Goal: Task Accomplishment & Management: Complete application form

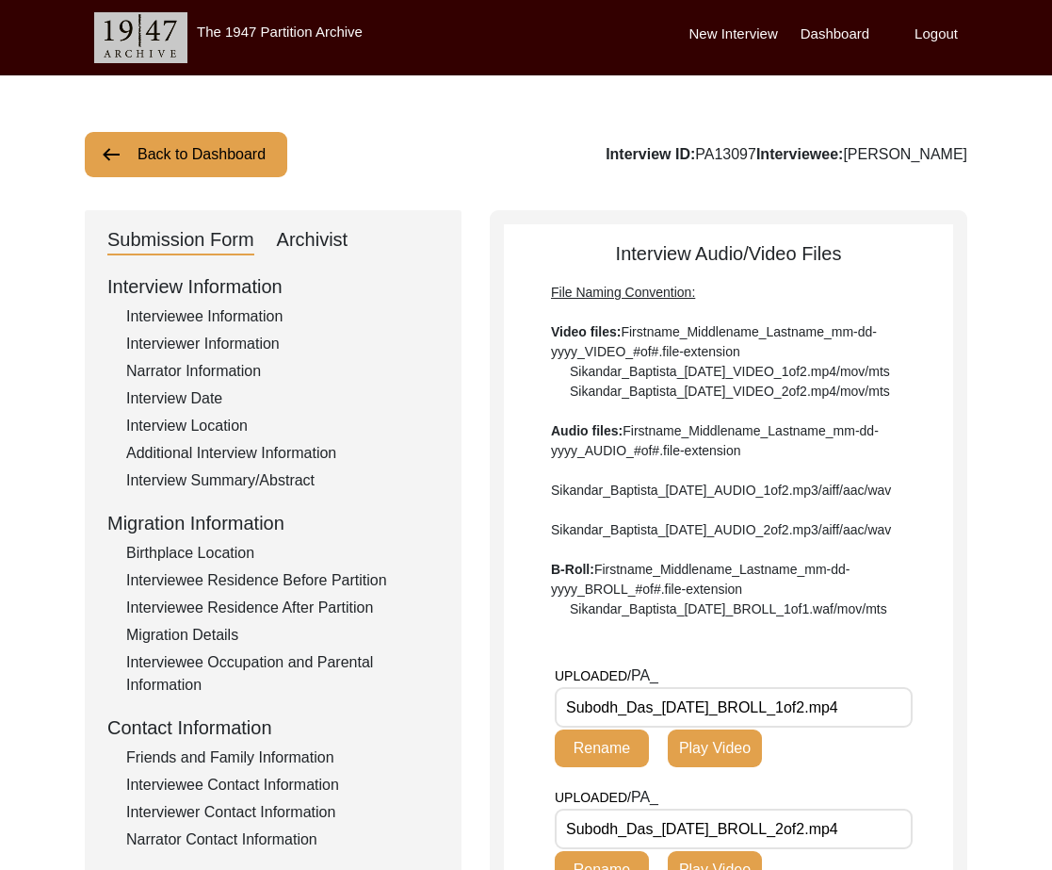
click at [196, 151] on button "Back to Dashboard" at bounding box center [186, 154] width 203 height 45
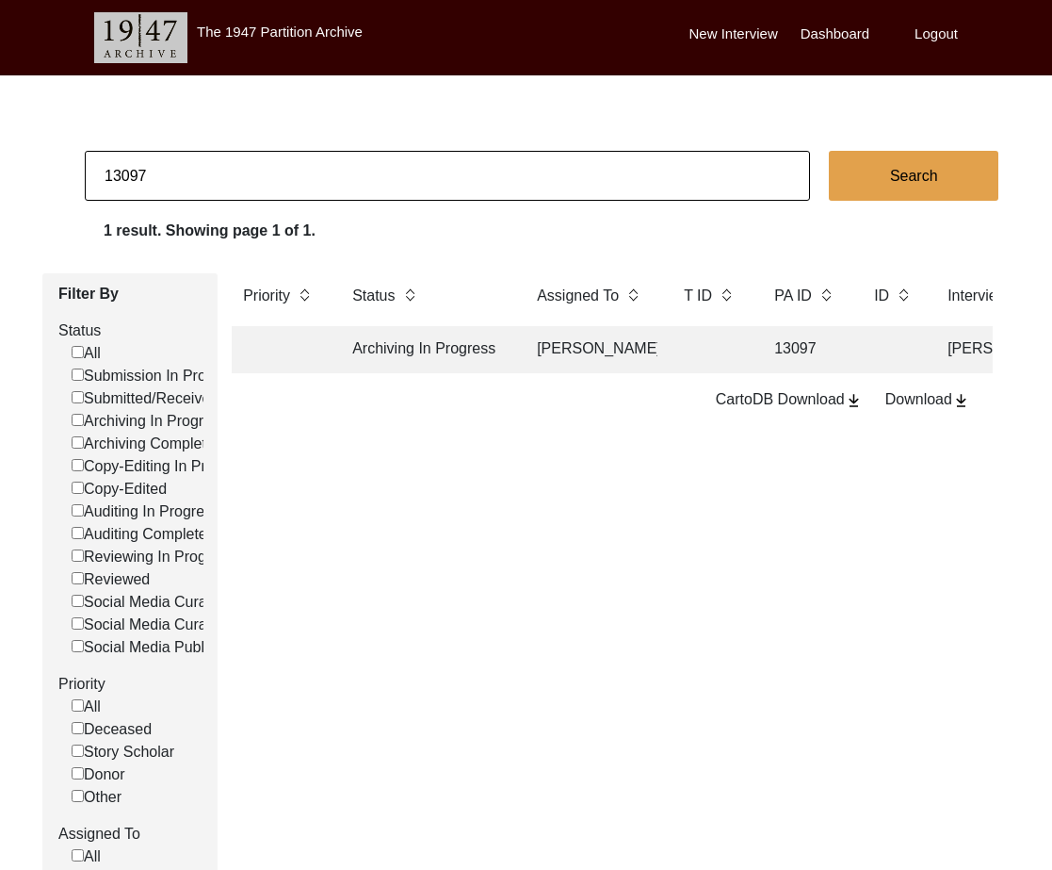
drag, startPoint x: 120, startPoint y: 176, endPoint x: 284, endPoint y: 185, distance: 164.2
click at [284, 185] on input "13097" at bounding box center [448, 176] width 726 height 50
type input "13188"
checkbox input "false"
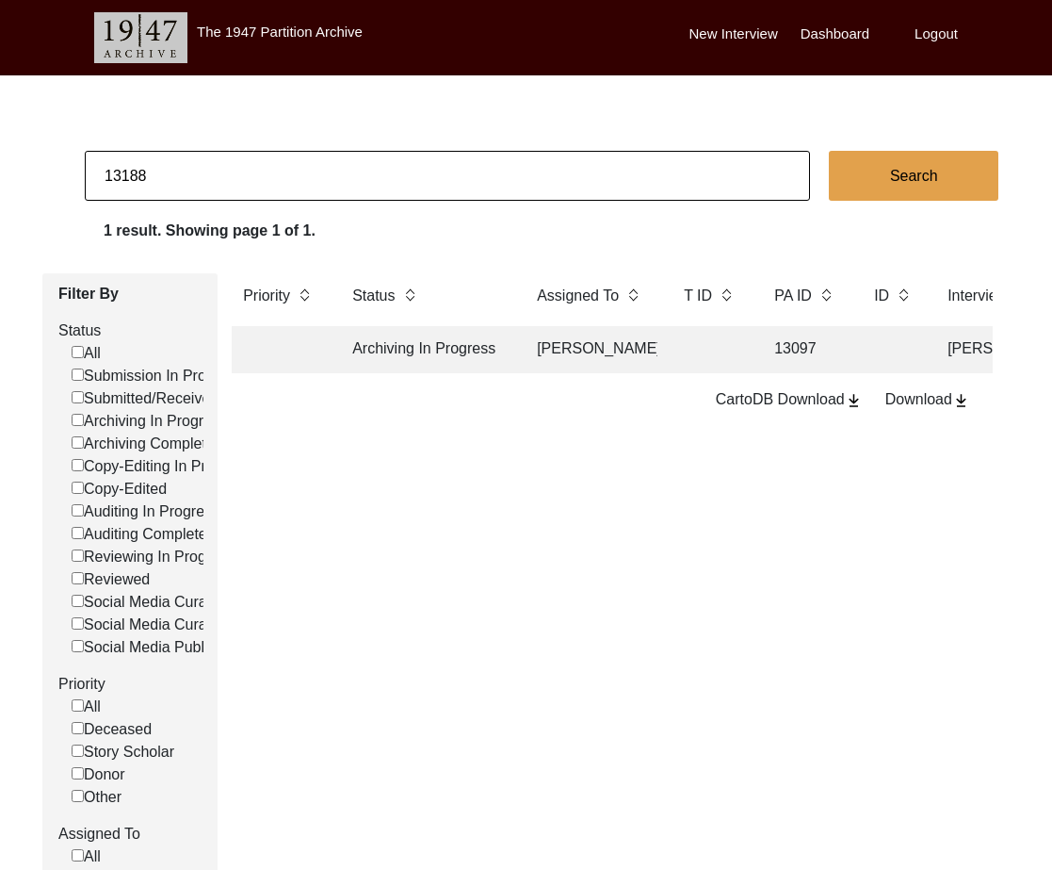
checkbox input "false"
click at [564, 341] on td "[PERSON_NAME]" at bounding box center [592, 349] width 132 height 47
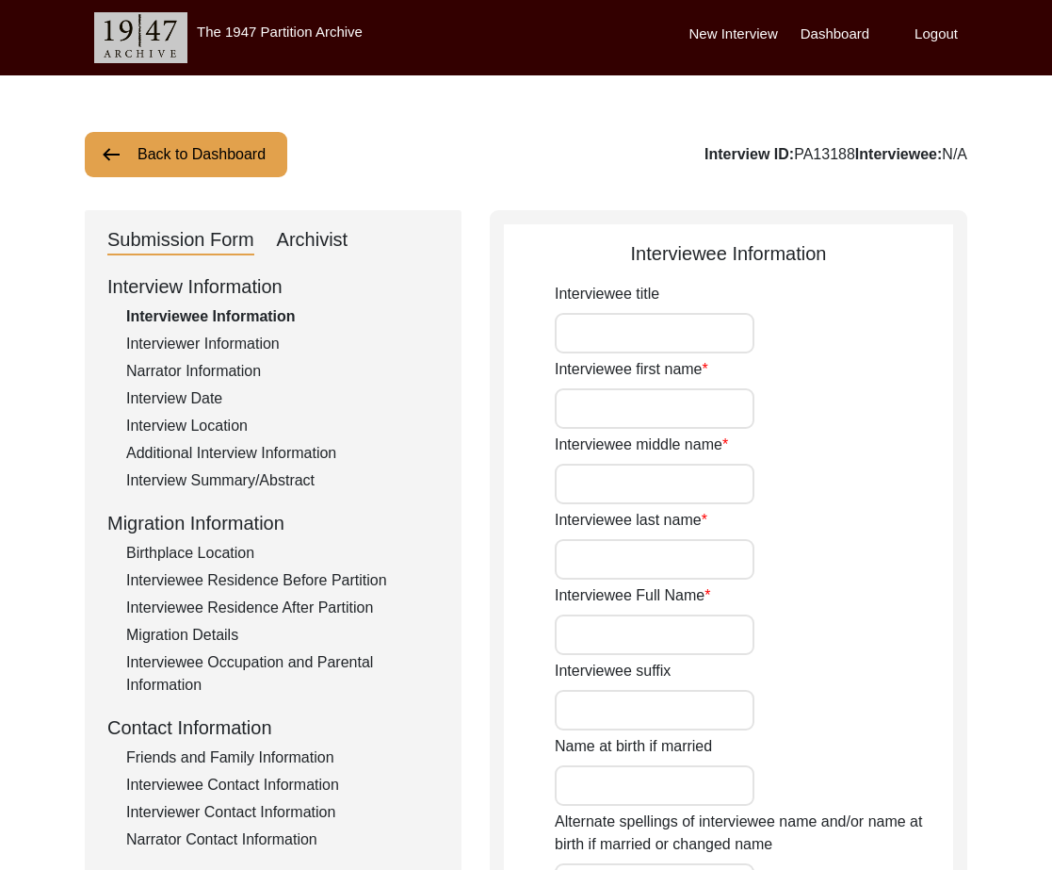
type input "Dr."
type input "[PERSON_NAME]"
type input "N/A"
type input "Chattopadhyay"
type input "[PERSON_NAME]"
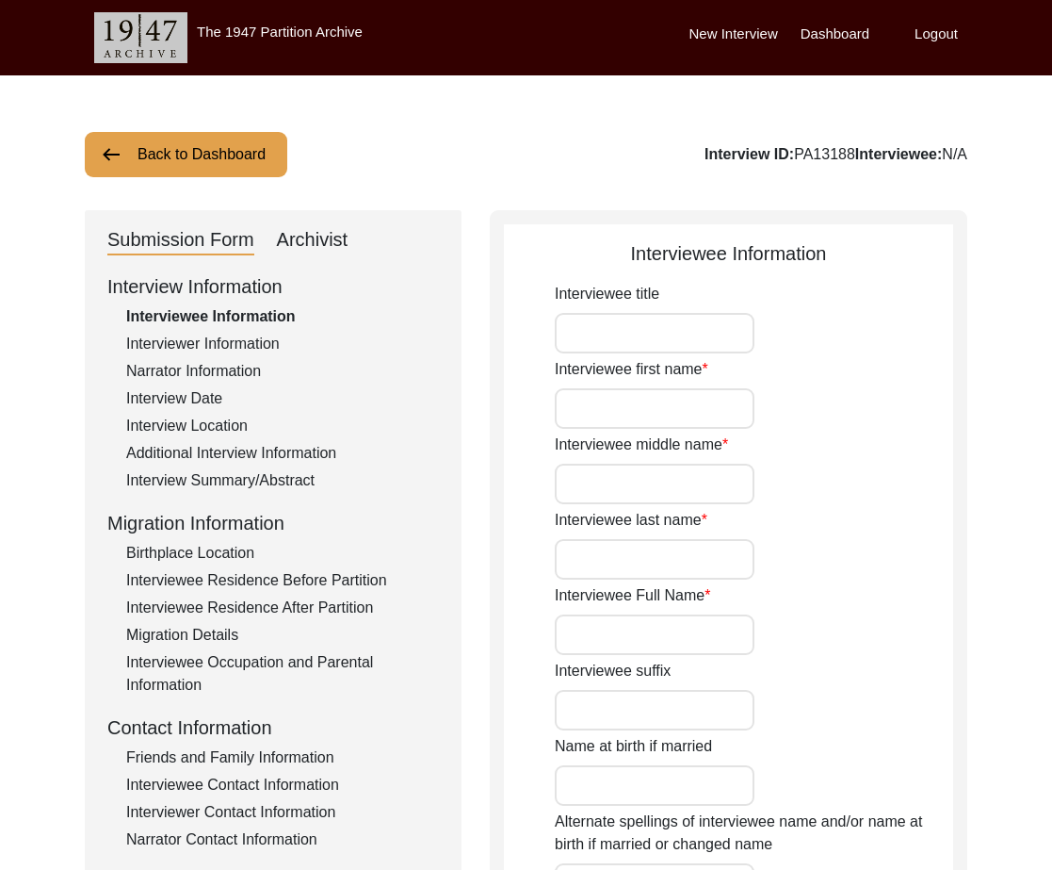
type input "[DATE]"
type input "79"
type input "[DEMOGRAPHIC_DATA]"
type input "Bengali"
type input "[DEMOGRAPHIC_DATA]"
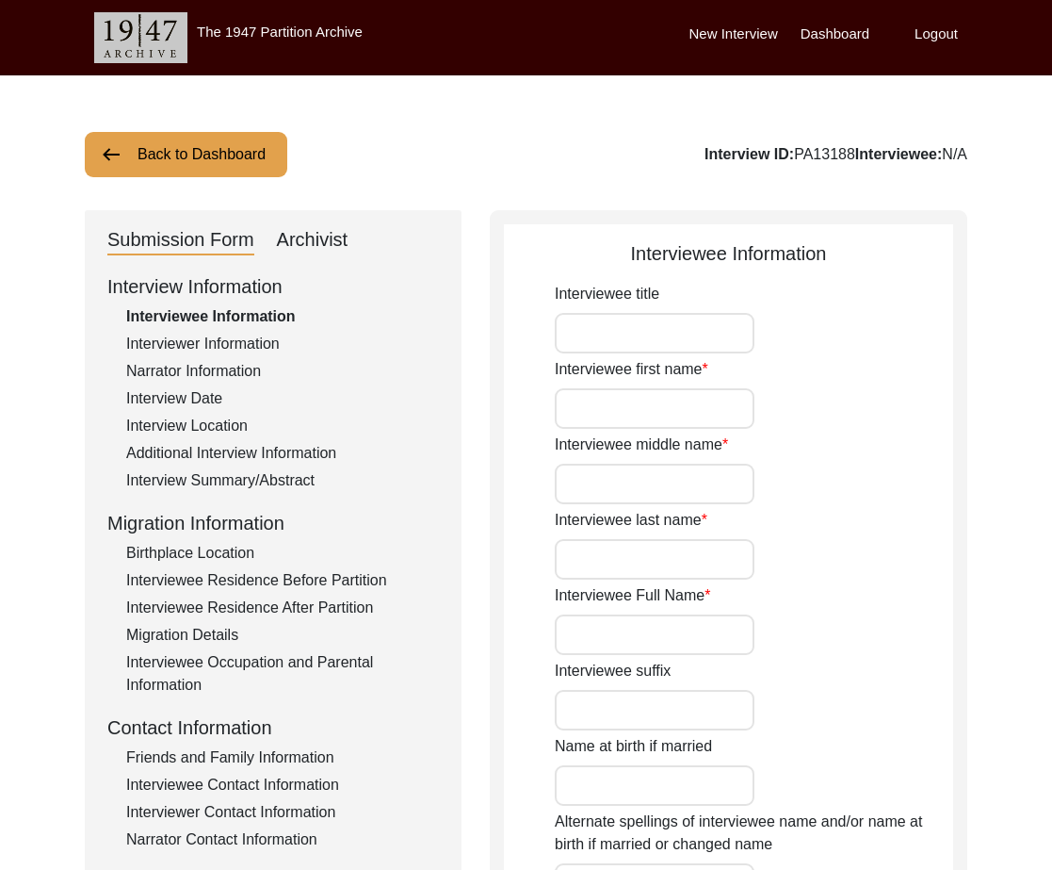
type input "[DEMOGRAPHIC_DATA]"
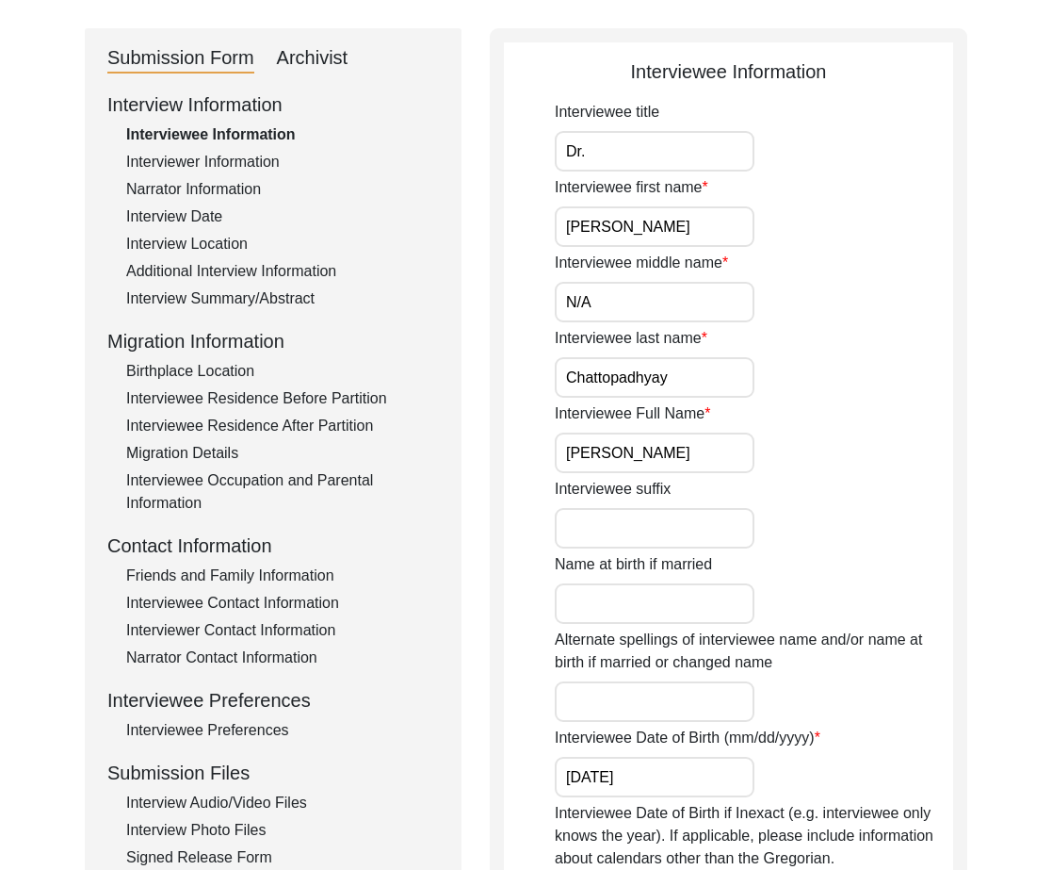
scroll to position [230, 0]
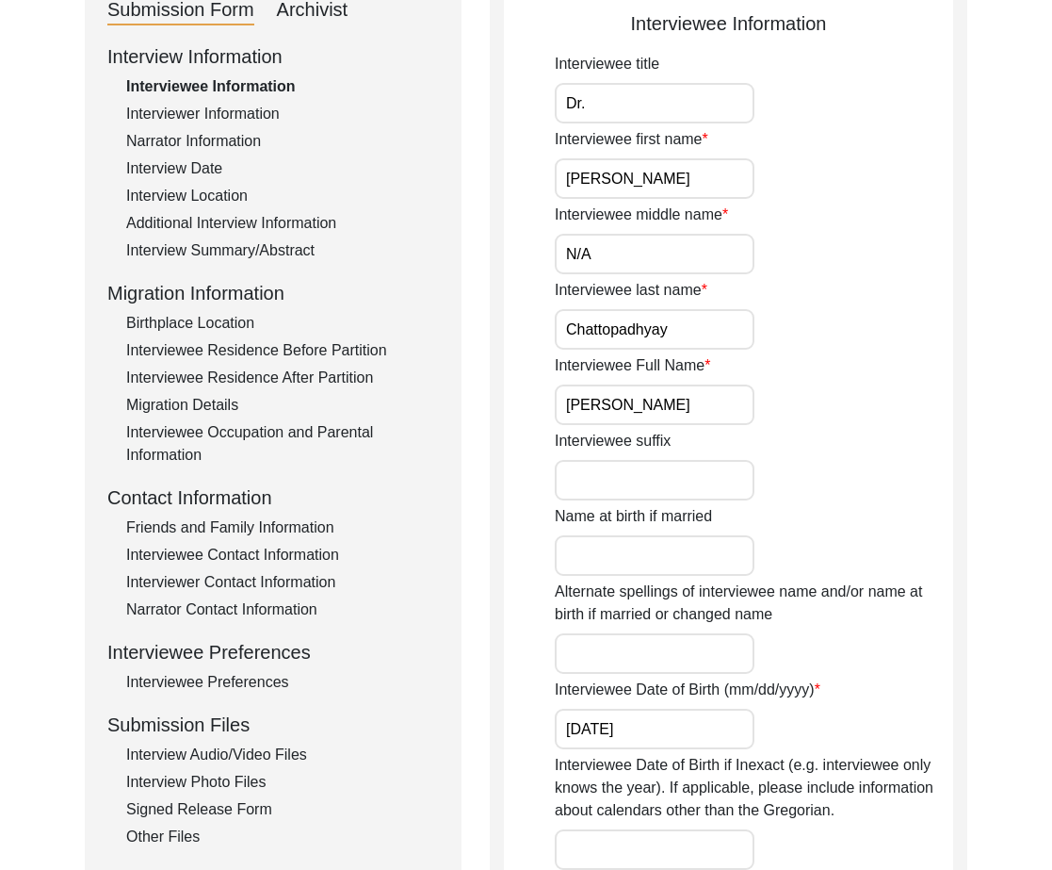
click at [247, 746] on div "Interview Audio/Video Files" at bounding box center [282, 754] width 313 height 23
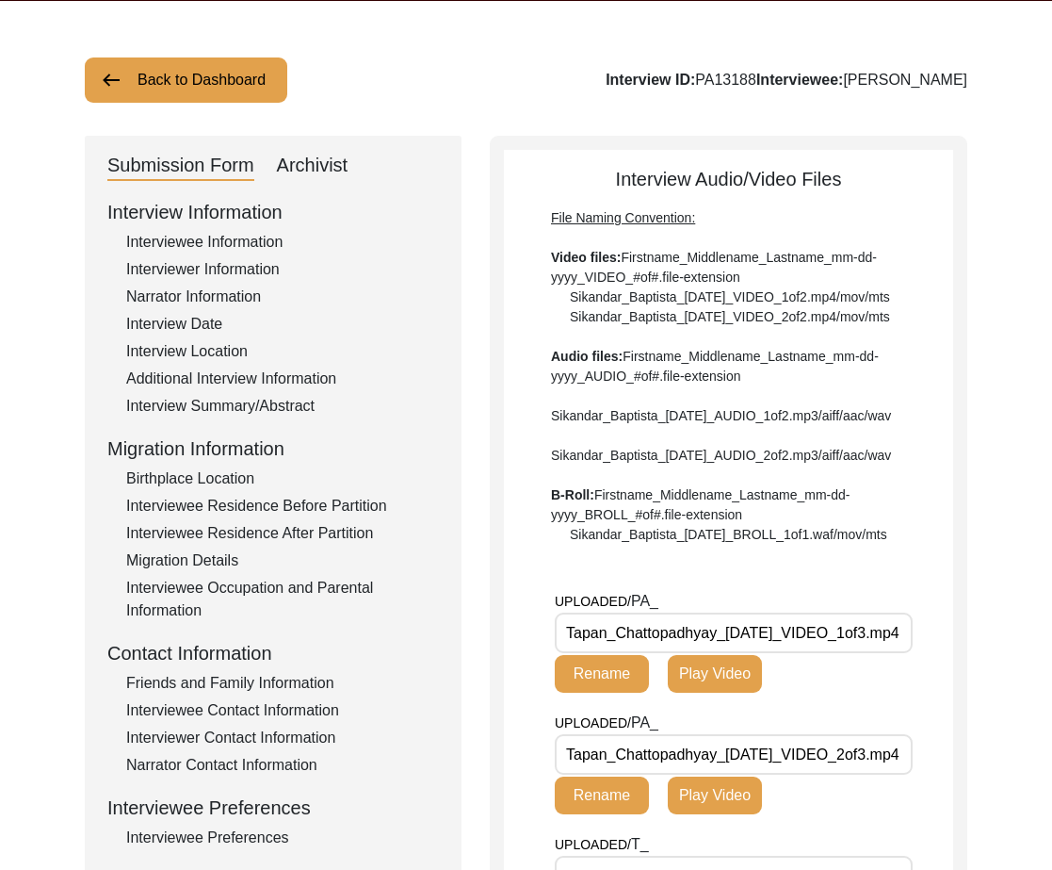
scroll to position [231, 0]
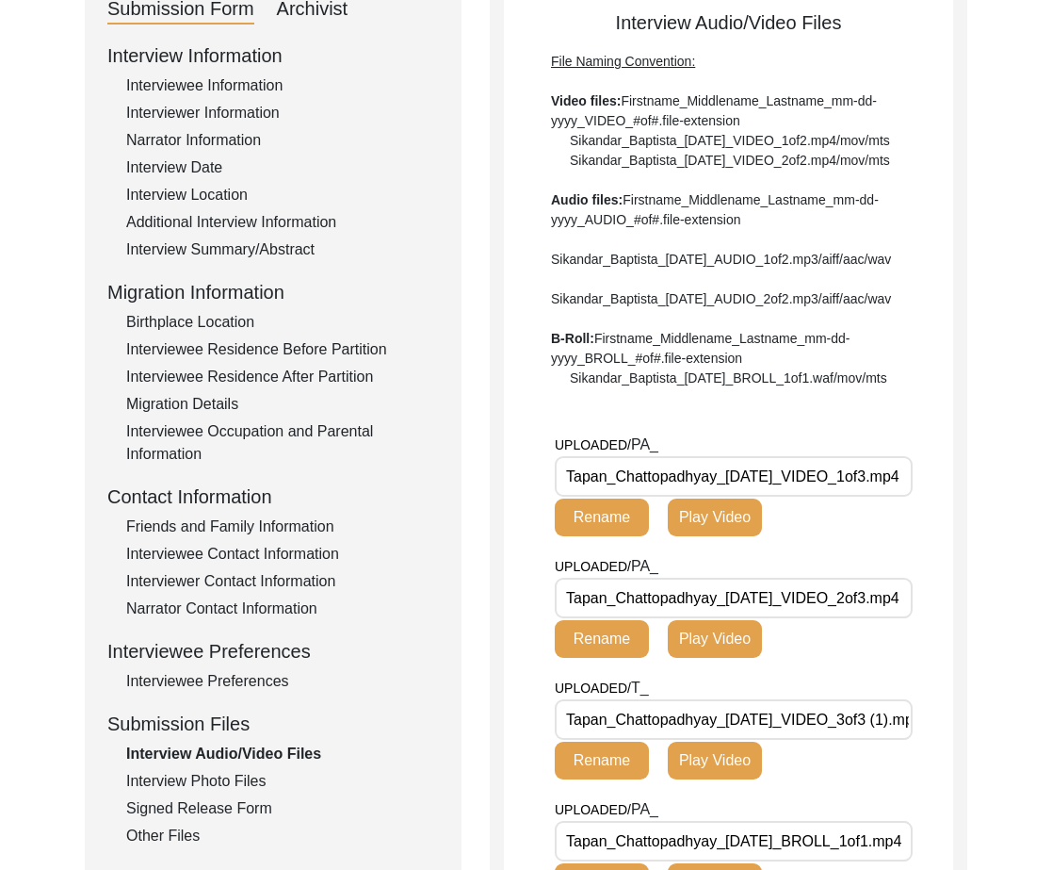
drag, startPoint x: 716, startPoint y: 538, endPoint x: 571, endPoint y: 544, distance: 145.2
click at [571, 497] on input "Tapan_Chattopadhyay_[DATE]_VIDEO_1of3.mp4" at bounding box center [734, 476] width 358 height 41
click at [569, 497] on input "Tapan_Chattopadhyay_[DATE]_VIDEO_1of3.mp4" at bounding box center [734, 476] width 358 height 41
drag, startPoint x: 719, startPoint y: 533, endPoint x: 524, endPoint y: 536, distance: 195.1
click at [524, 536] on app-file-uploader "UPLOADED/ PA_ Tapan_Chattopadhyay_[DATE]_VIDEO_1of3.mp4 Rename Play Video UPLOA…" at bounding box center [728, 690] width 449 height 514
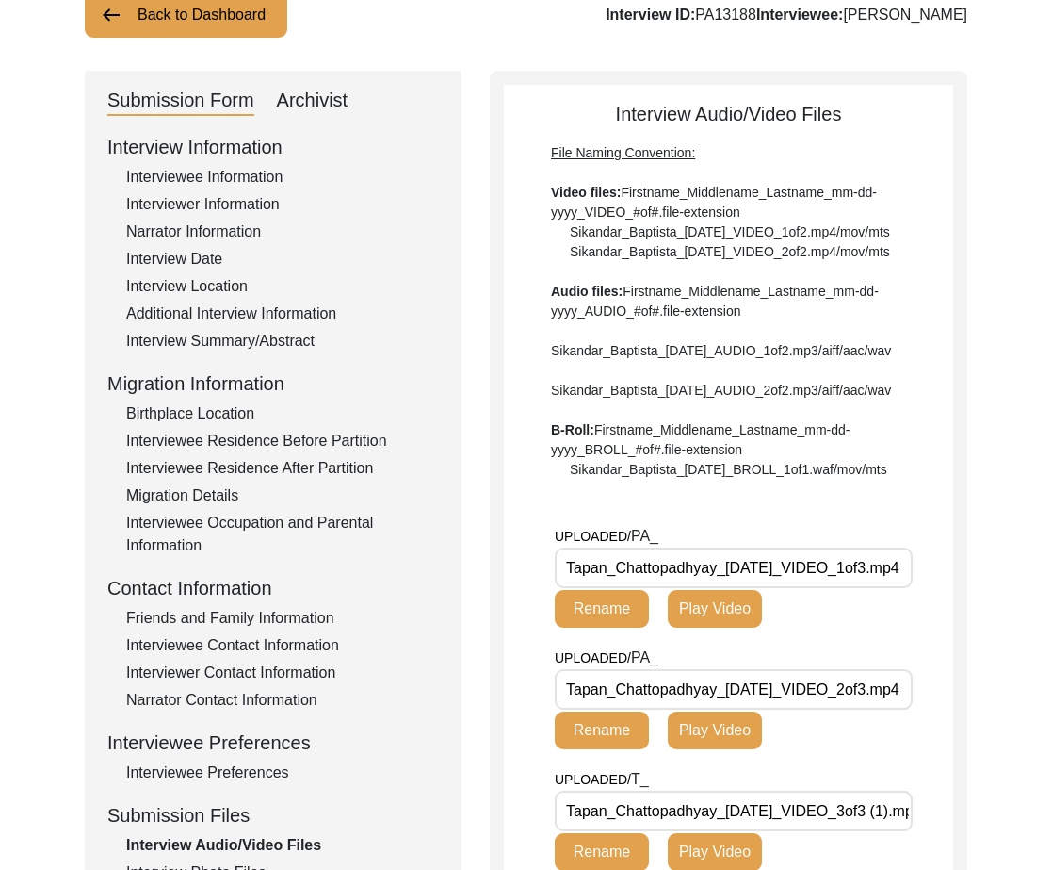
scroll to position [0, 0]
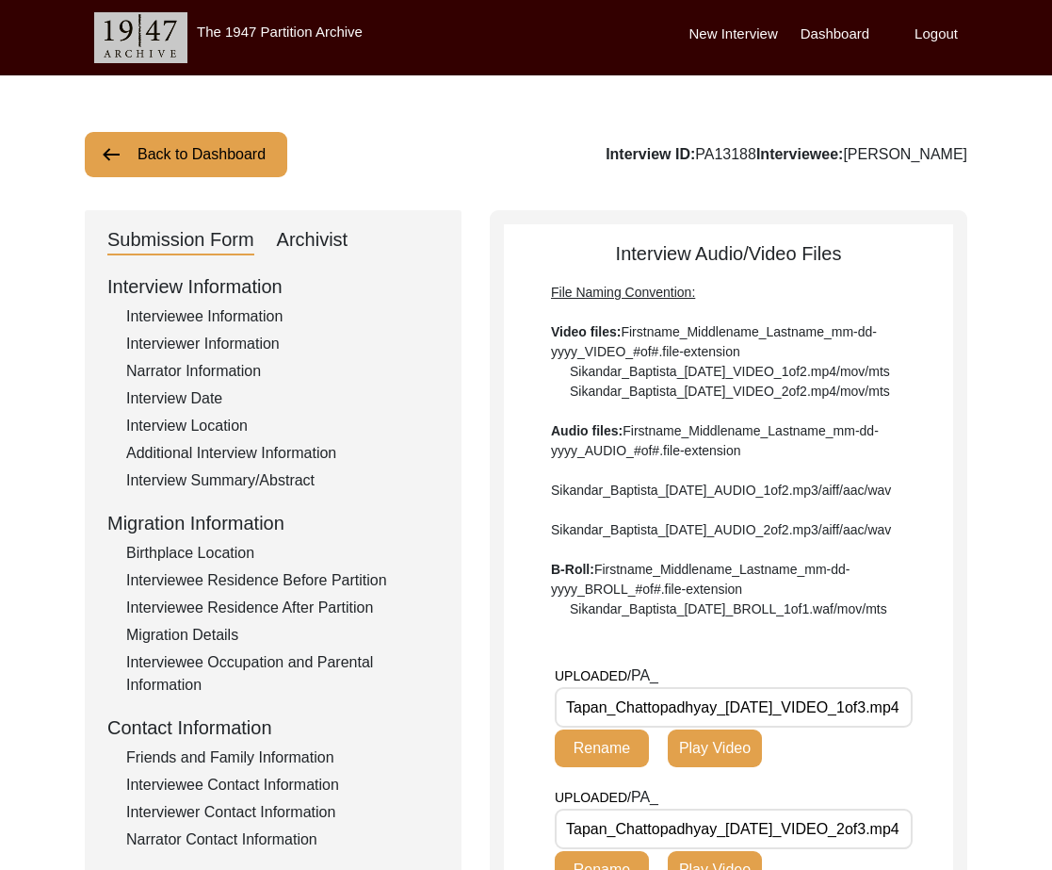
click at [926, 36] on label "Logout" at bounding box center [936, 35] width 43 height 22
